Goal: Find specific page/section: Locate a particular part of the current website

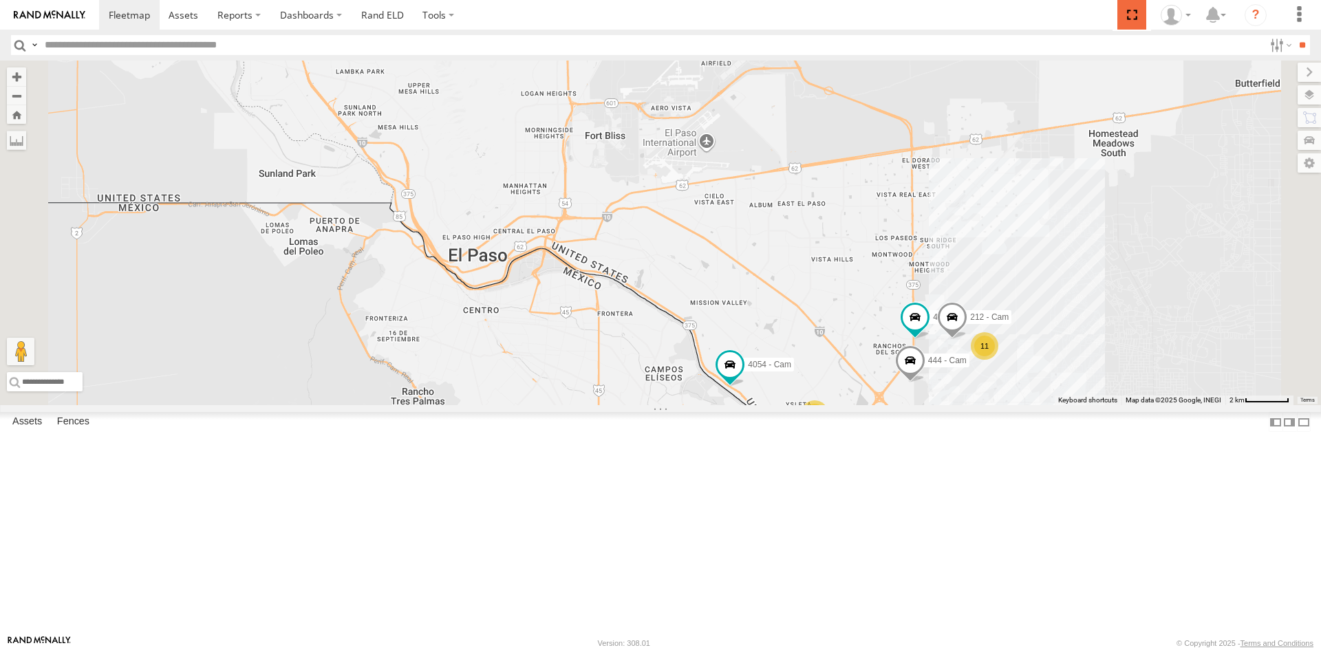
drag, startPoint x: 1134, startPoint y: 17, endPoint x: 1134, endPoint y: 76, distance: 59.8
click at [1134, 17] on span at bounding box center [1131, 15] width 28 height 30
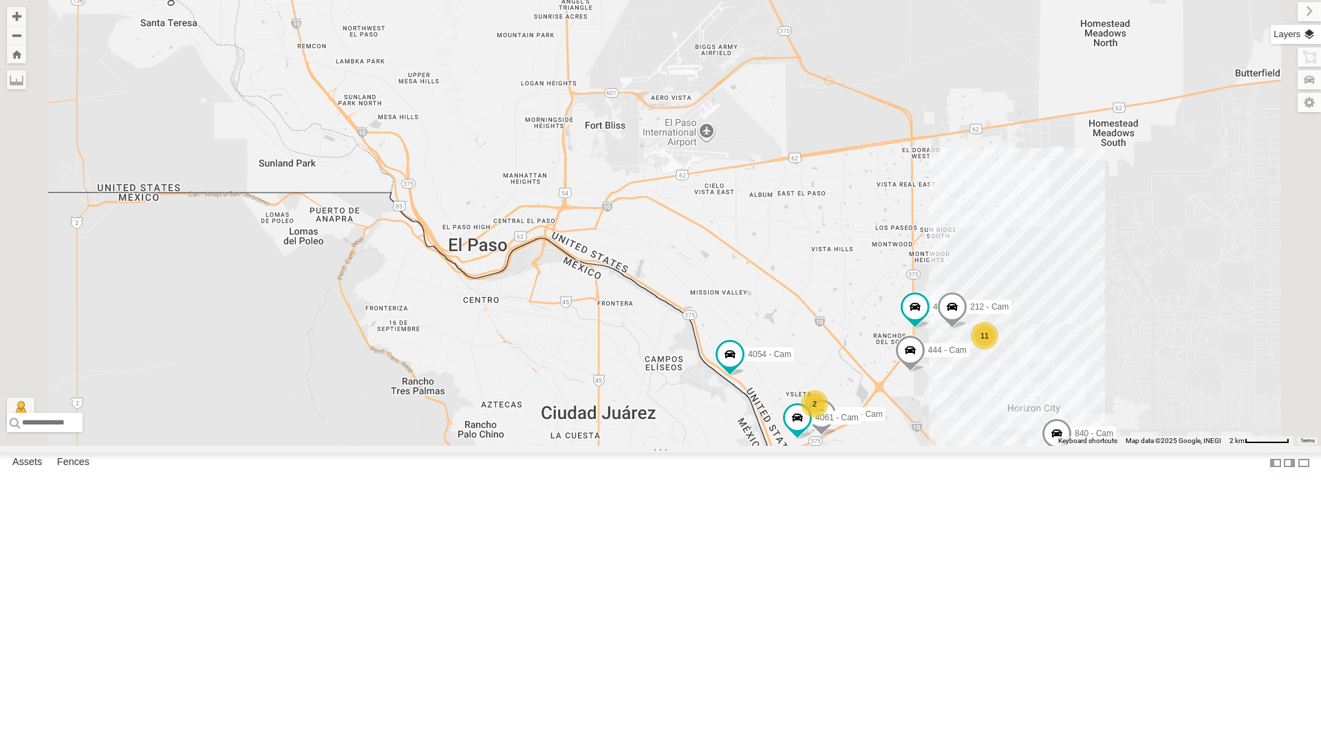
click at [1314, 36] on label at bounding box center [1295, 34] width 50 height 19
click at [0, 0] on span "Basemaps" at bounding box center [0, 0] width 0 height 0
click at [0, 0] on span "Satellite + Roadmap" at bounding box center [0, 0] width 0 height 0
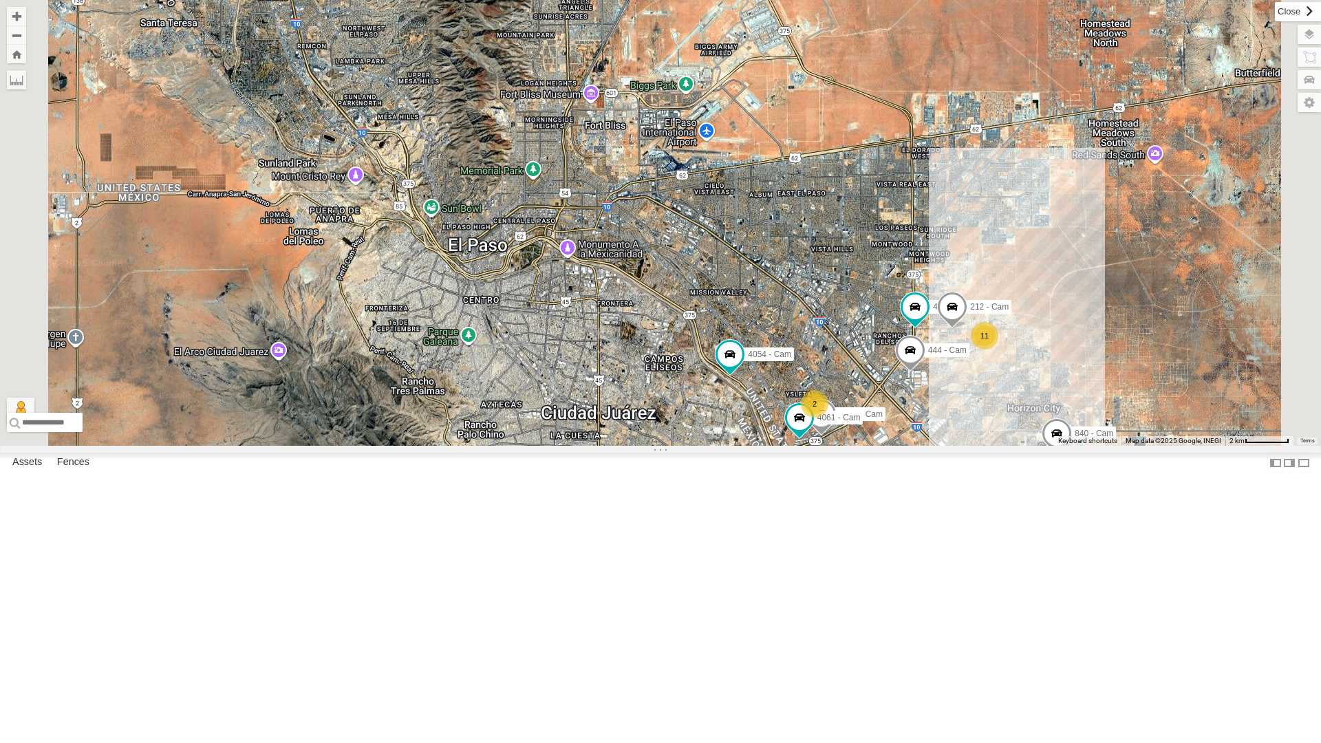
click at [1274, 15] on label at bounding box center [1297, 11] width 46 height 19
click at [1131, 15] on div "4069 - Cam 11 4054 - Cam 3 2 4067 - Cam 4061 - Cam 840 - Cam 444 - Cam 388 - Ca…" at bounding box center [660, 223] width 1321 height 446
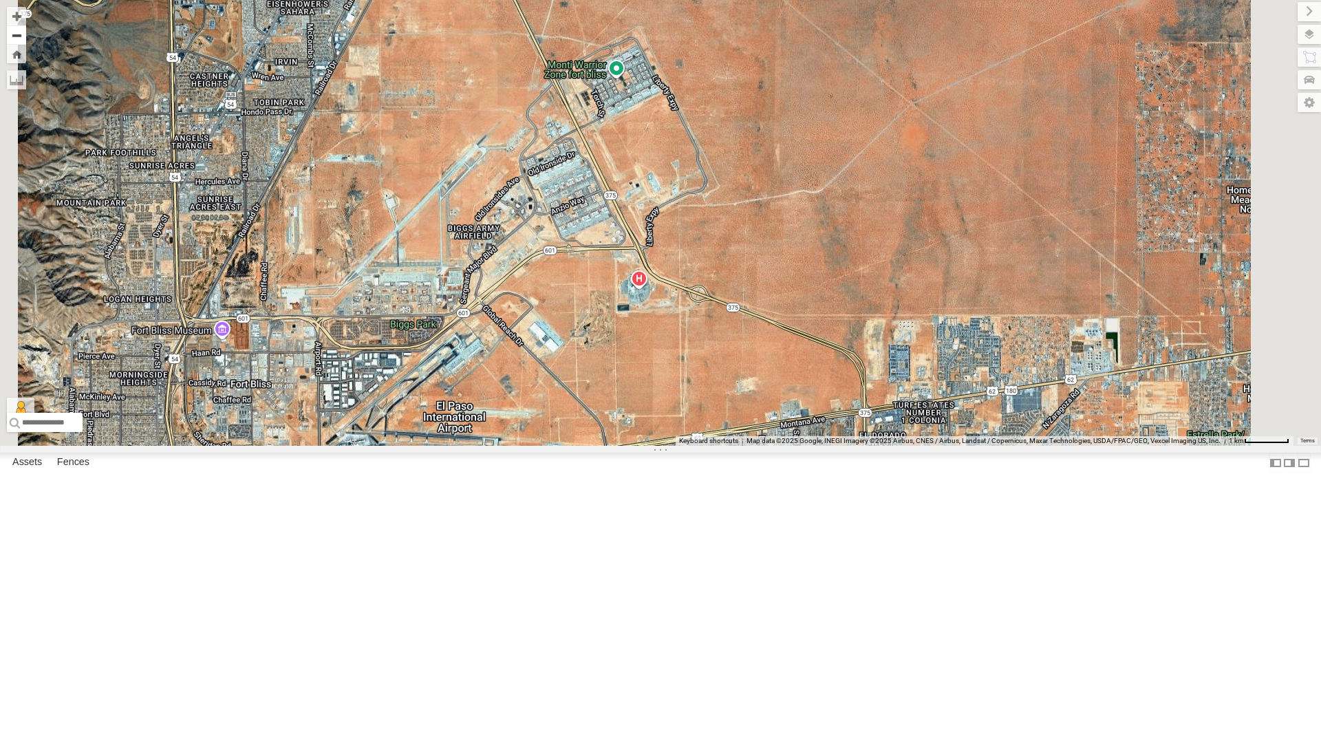
click at [26, 37] on button "Zoom out" at bounding box center [16, 34] width 19 height 19
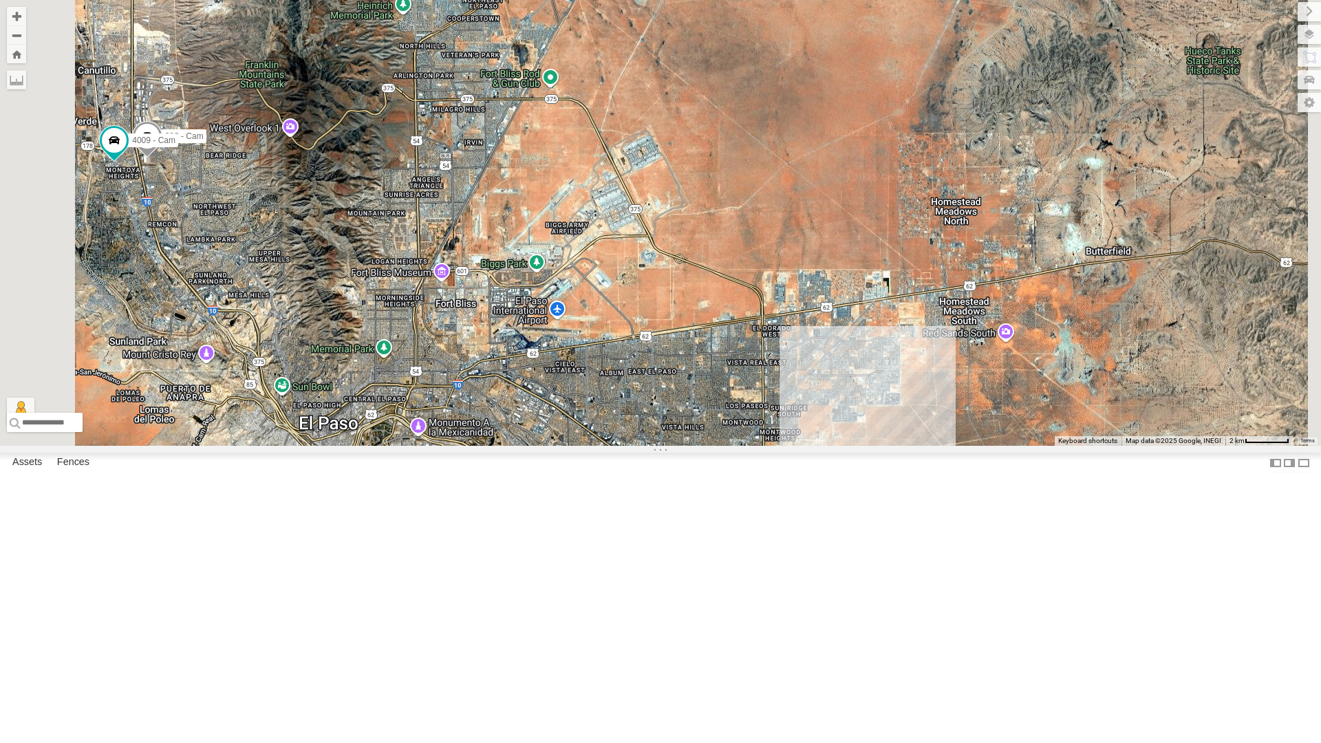
click at [0, 0] on div "442 - Cam" at bounding box center [0, 0] width 0 height 0
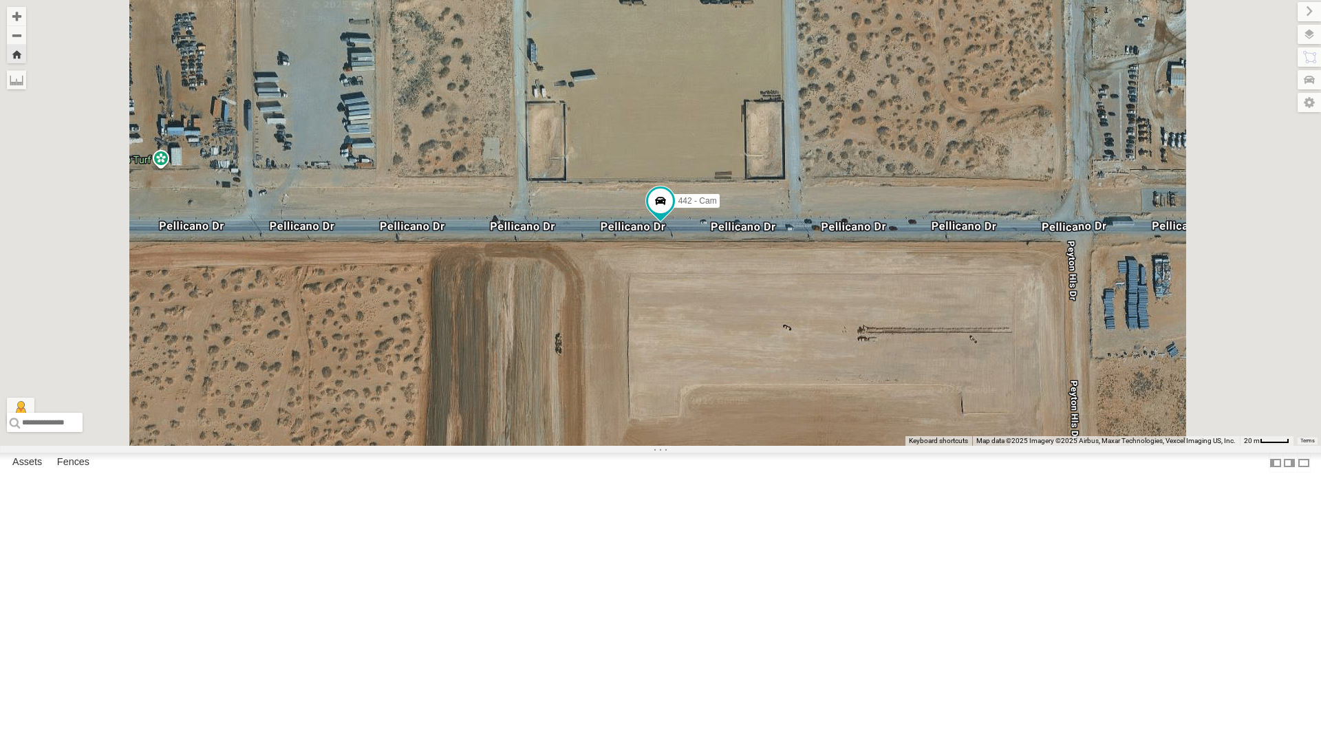
click at [0, 0] on div "All Assets" at bounding box center [0, 0] width 0 height 0
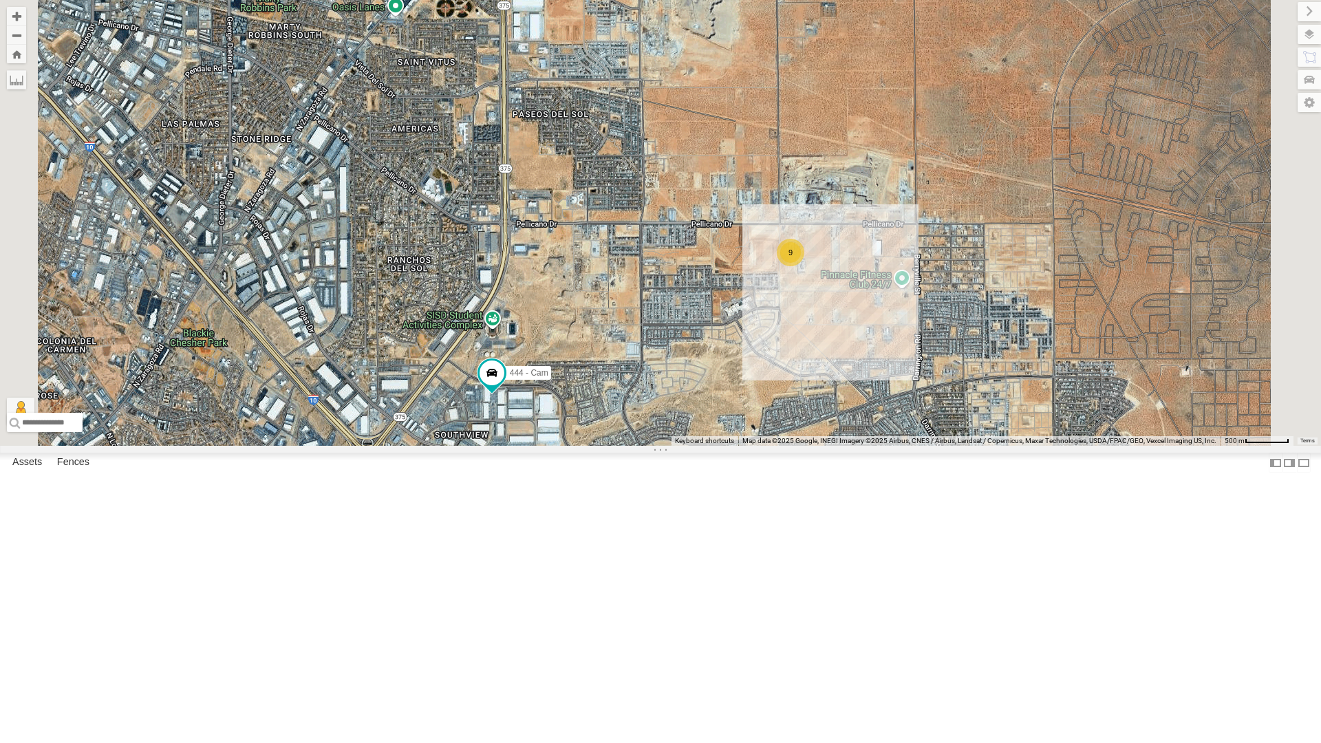
click at [0, 0] on div "4044 - Cam" at bounding box center [0, 0] width 0 height 0
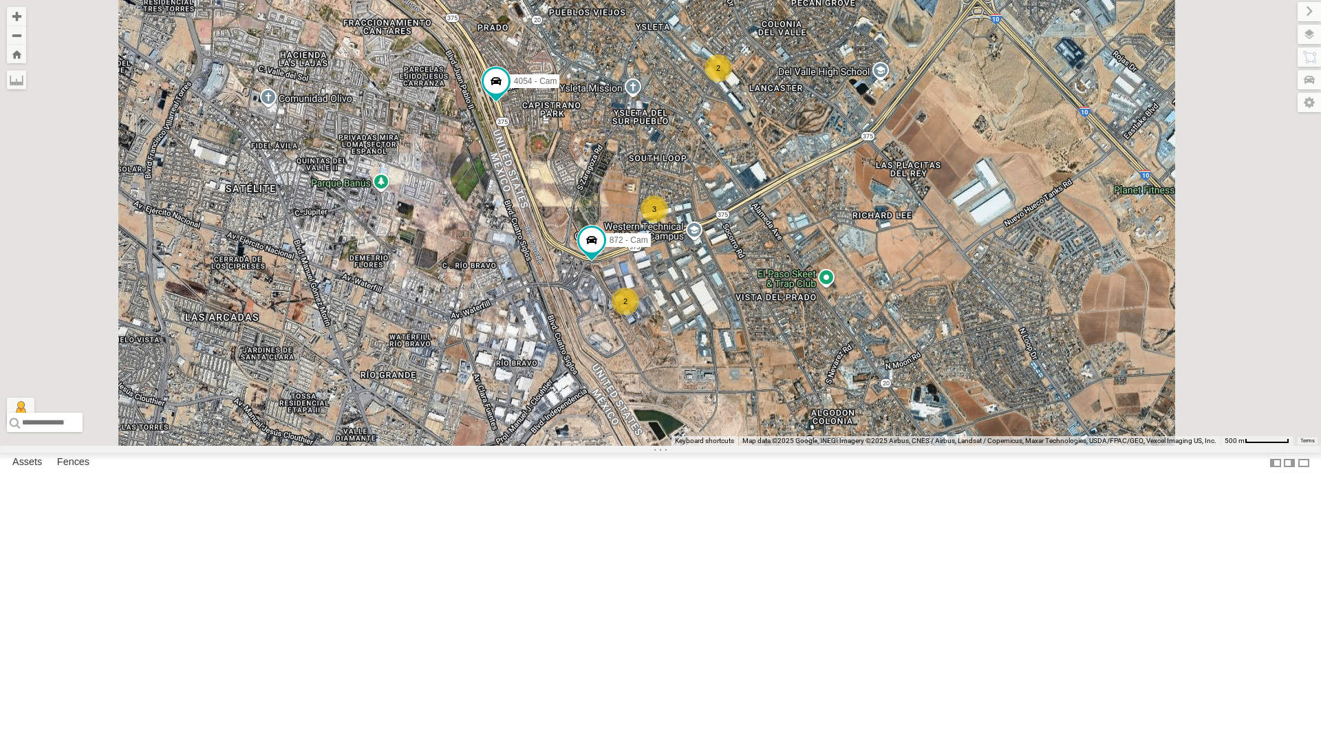
click at [0, 0] on div "212 - Cam" at bounding box center [0, 0] width 0 height 0
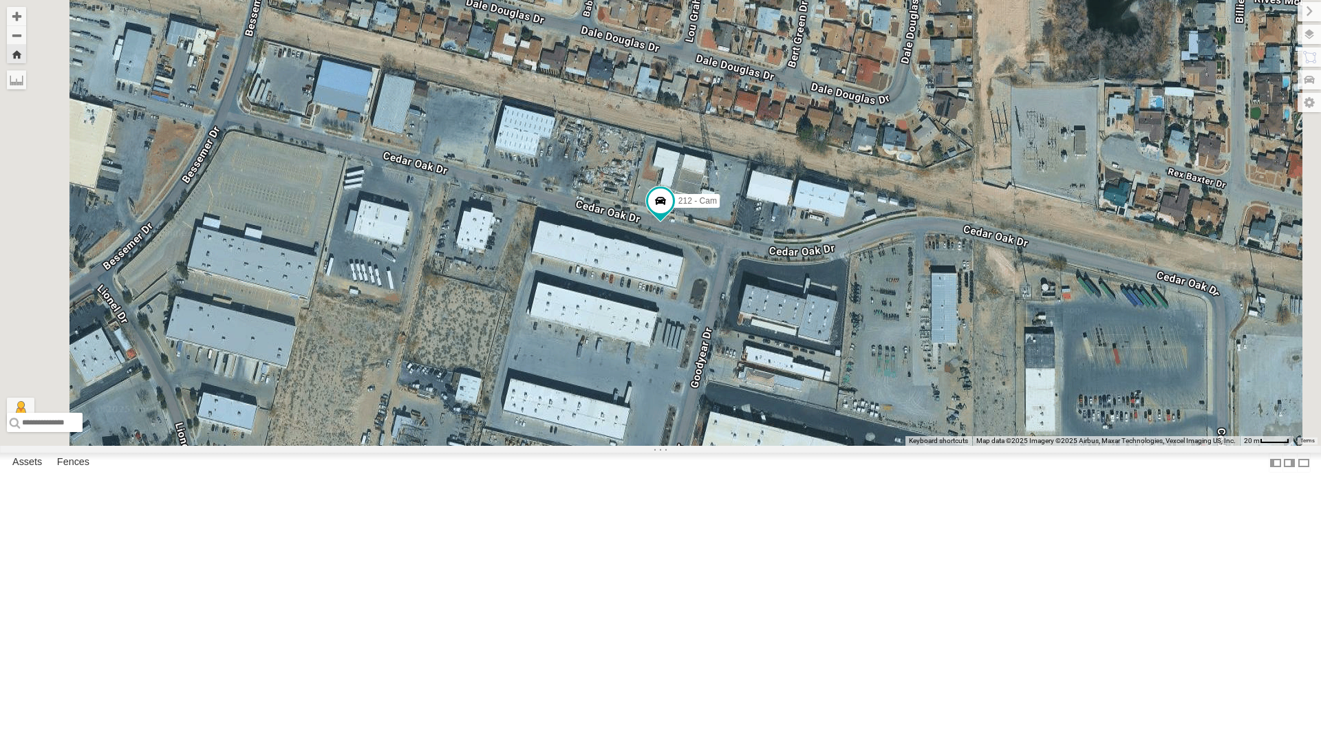
click at [0, 0] on div "212 - Cam" at bounding box center [0, 0] width 0 height 0
click at [0, 0] on div "442 - Cam" at bounding box center [0, 0] width 0 height 0
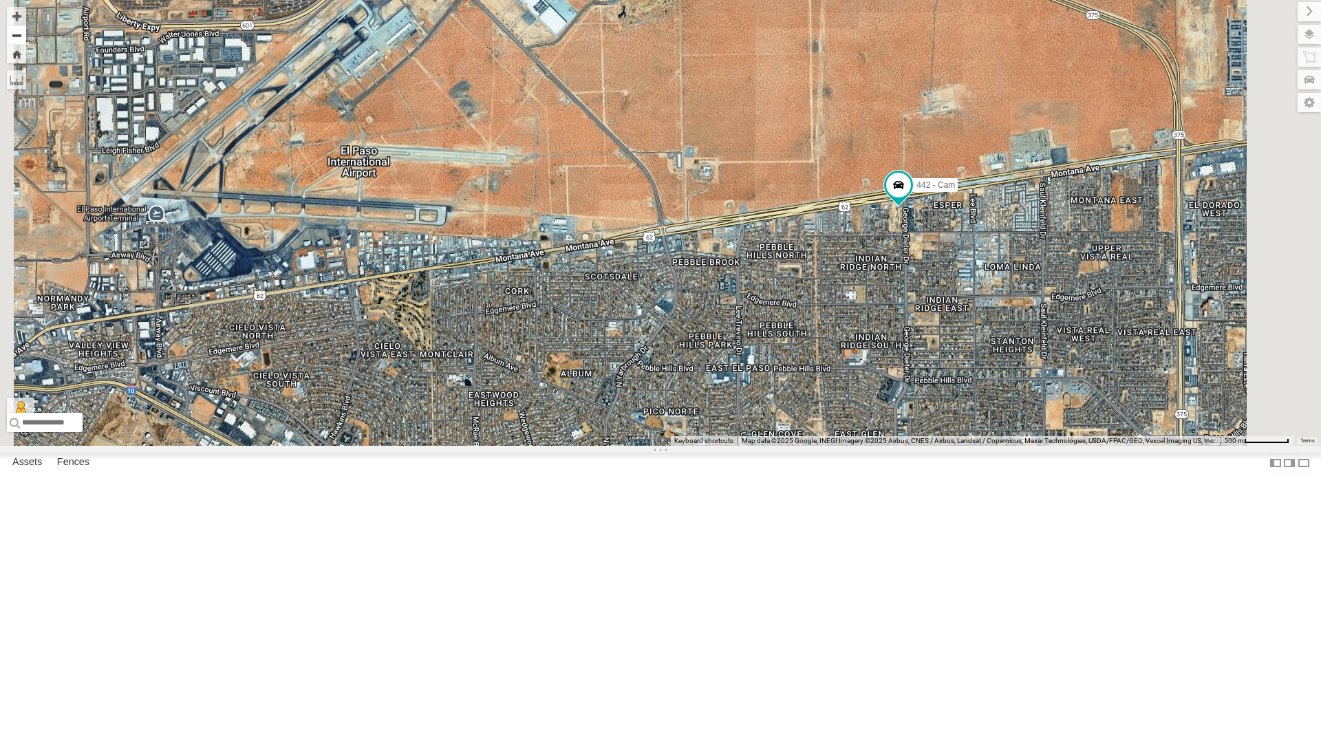
click at [26, 36] on button "Zoom out" at bounding box center [16, 34] width 19 height 19
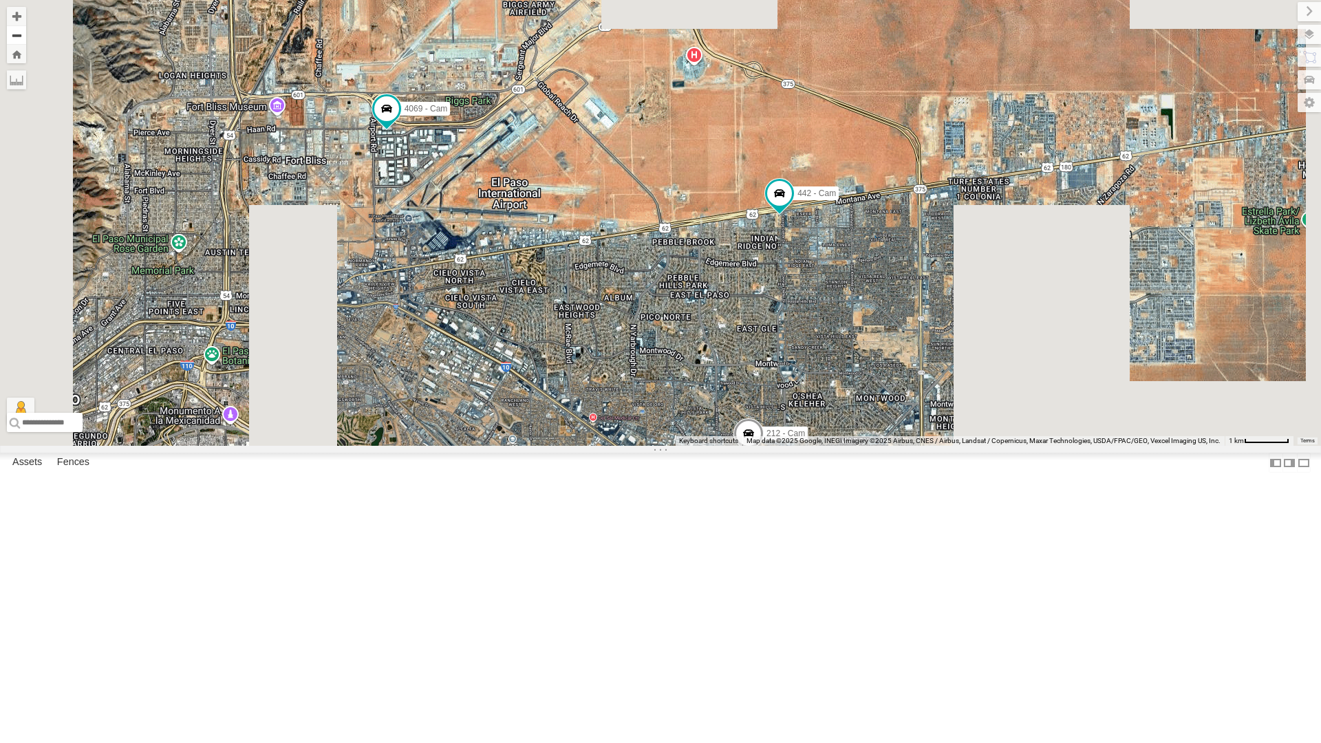
click at [26, 36] on button "Zoom out" at bounding box center [16, 34] width 19 height 19
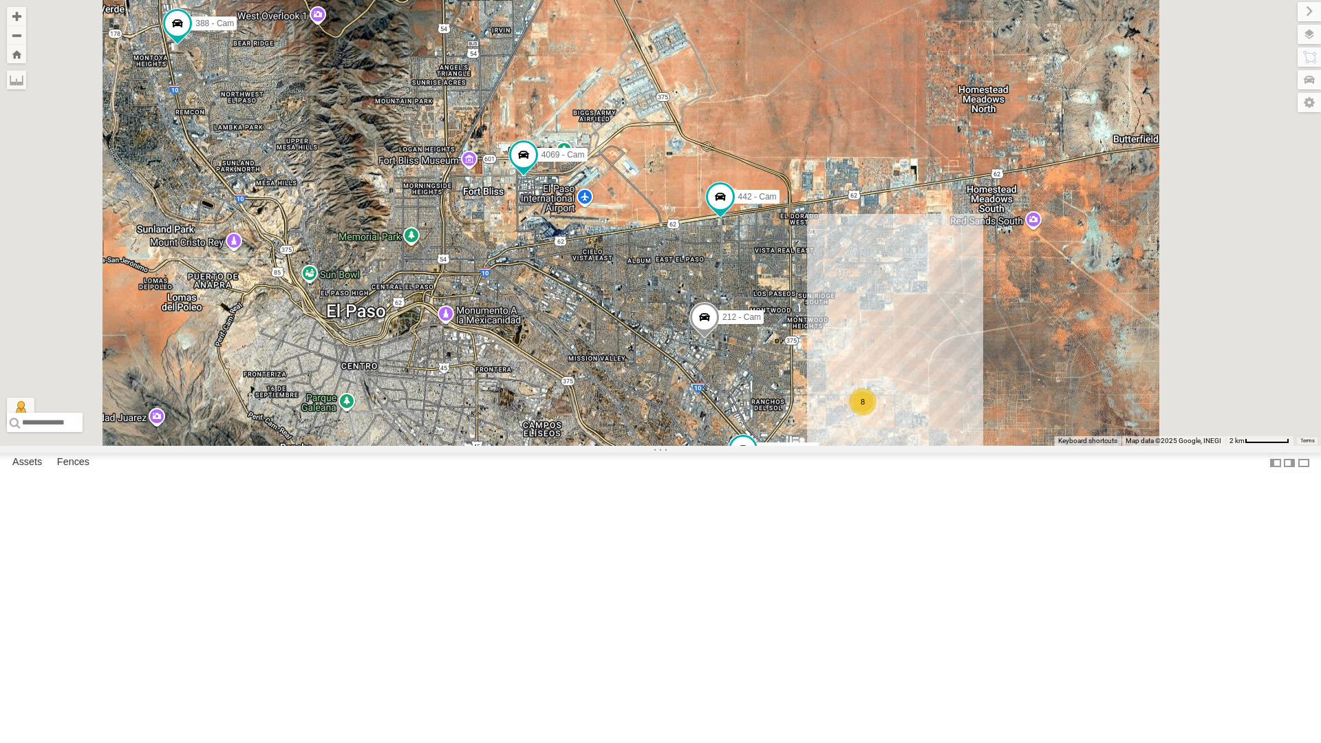
drag, startPoint x: 631, startPoint y: 620, endPoint x: 694, endPoint y: 565, distance: 84.3
click at [650, 446] on div "442 - Cam 4069 - Cam 212 - Cam 8 4 3 Dodge 1500 - Cam 3 840 - Cam 388 - Cam" at bounding box center [660, 223] width 1321 height 446
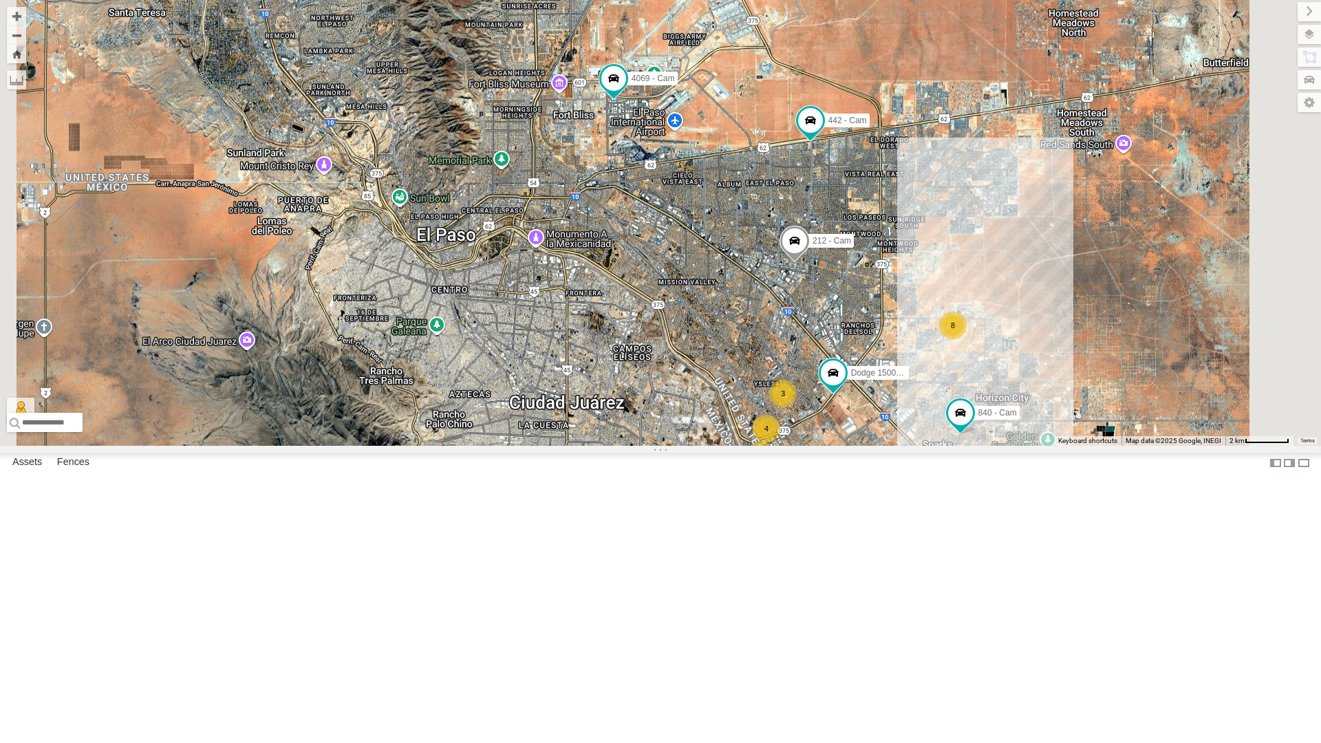
drag, startPoint x: 698, startPoint y: 562, endPoint x: 728, endPoint y: 562, distance: 29.6
click at [728, 446] on div "442 - Cam 4069 - Cam 212 - Cam 8 4 3 Dodge 1500 - Cam 3 840 - Cam 388 - Cam" at bounding box center [660, 223] width 1321 height 446
click at [0, 0] on div "212 - Cam" at bounding box center [0, 0] width 0 height 0
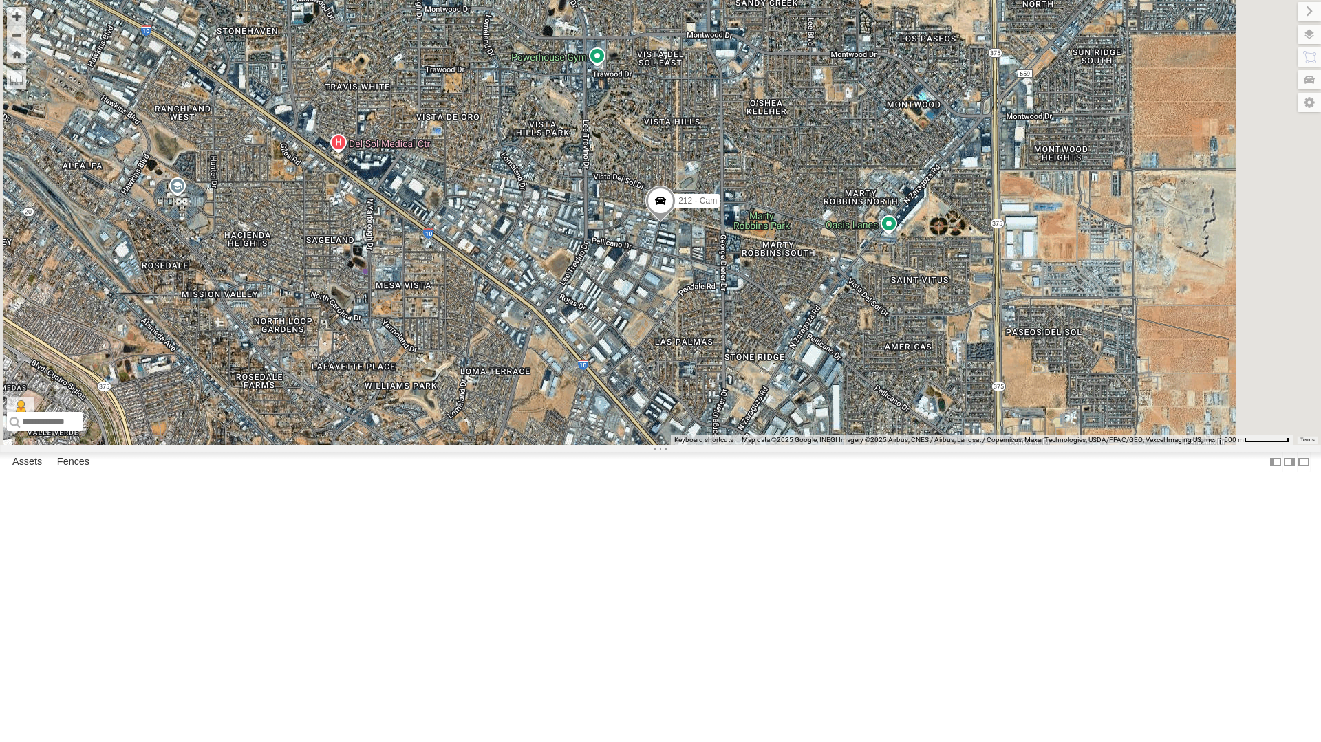
click at [732, 445] on div "212 - Cam" at bounding box center [660, 222] width 1321 height 445
click at [770, 446] on div "442 - Cam 4061 - Cam 212 - Cam" at bounding box center [660, 223] width 1321 height 446
click at [26, 39] on button "Zoom out" at bounding box center [16, 34] width 19 height 19
